Goal: Book appointment/travel/reservation

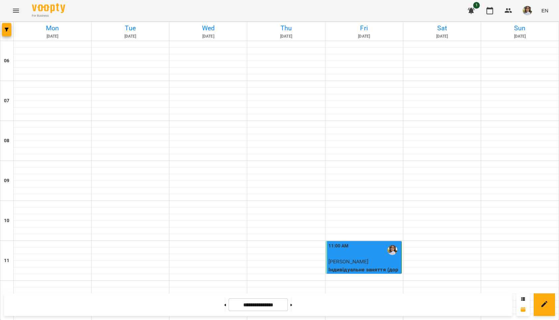
scroll to position [430, 0]
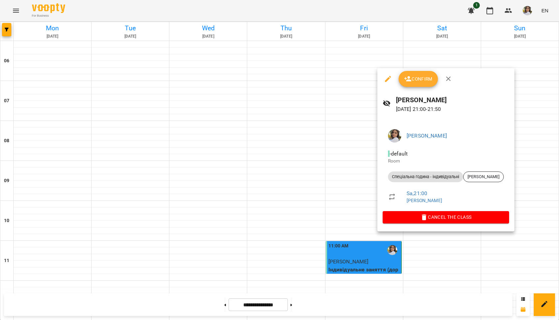
click at [417, 81] on span "Confirm" at bounding box center [418, 79] width 29 height 8
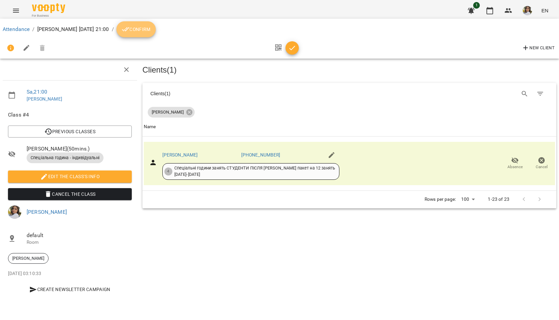
click at [150, 32] on span "Confirm" at bounding box center [136, 29] width 29 height 8
